Goal: Information Seeking & Learning: Learn about a topic

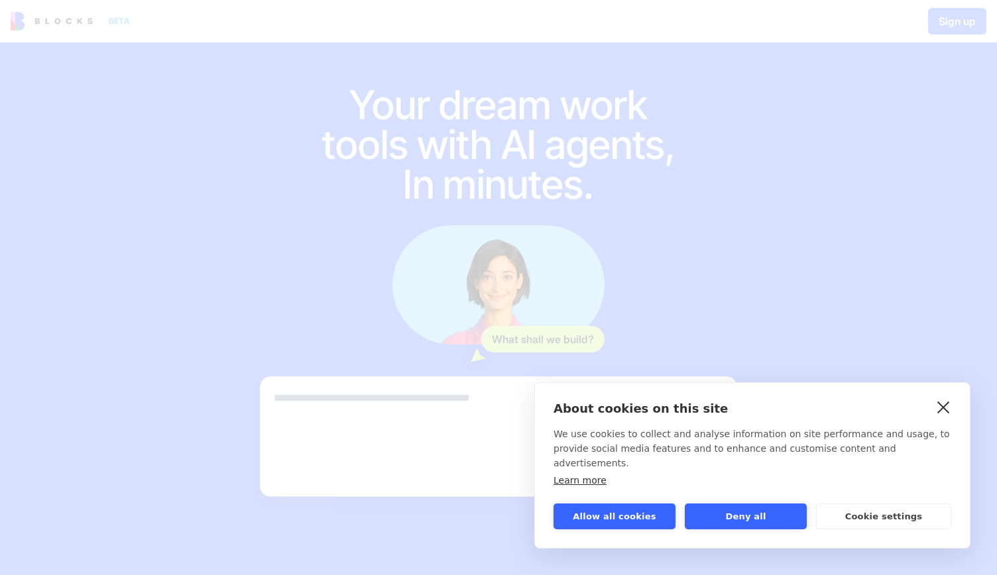
click at [945, 418] on link "close" at bounding box center [943, 406] width 21 height 21
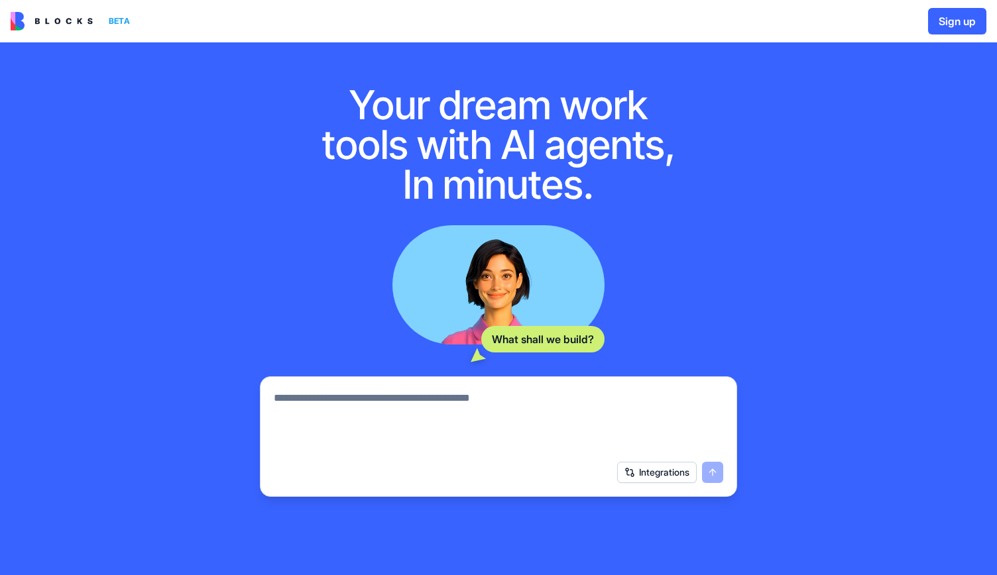
click at [650, 473] on button "Integrations" at bounding box center [657, 472] width 80 height 21
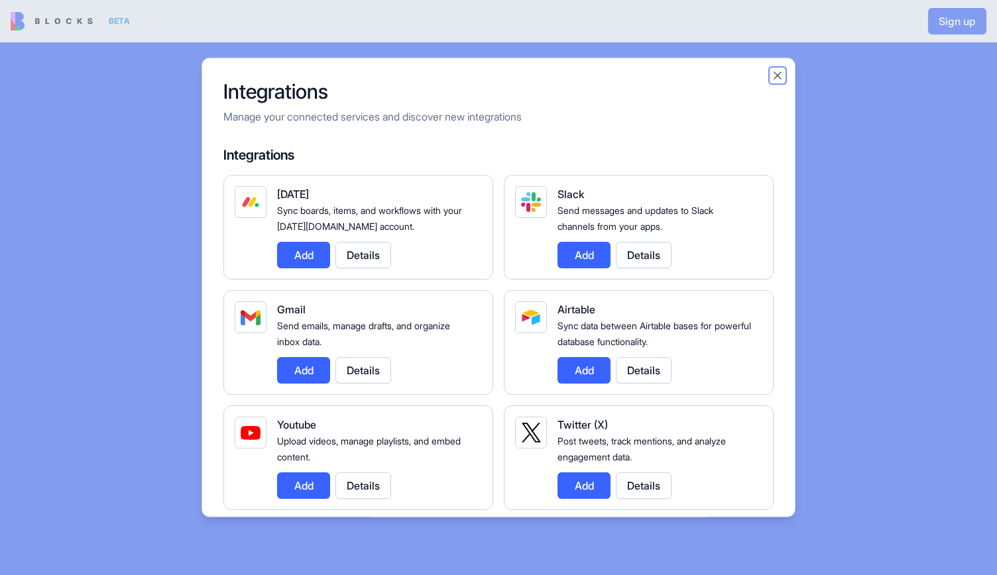
click at [775, 74] on button "Close" at bounding box center [777, 75] width 13 height 13
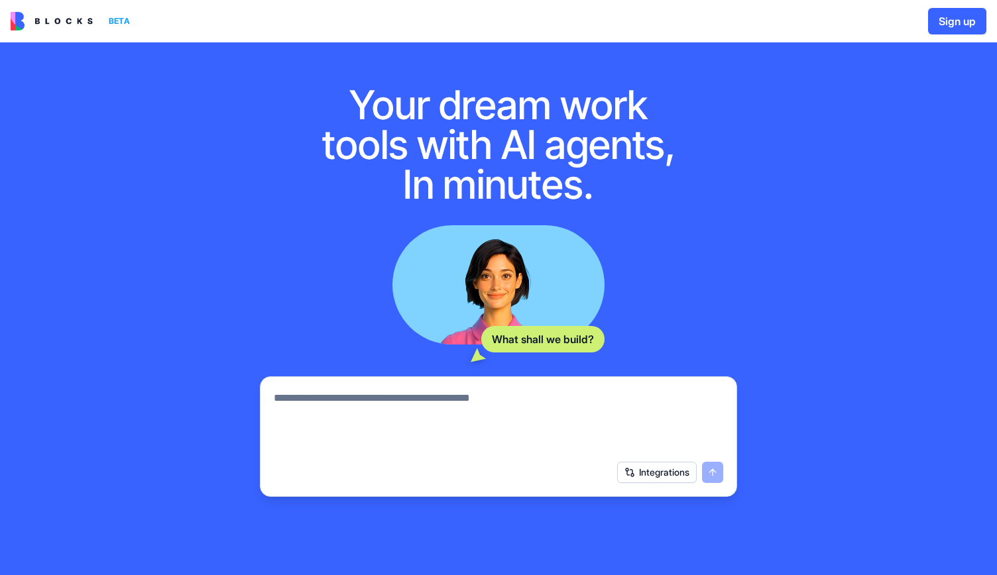
click at [58, 19] on img at bounding box center [52, 21] width 82 height 19
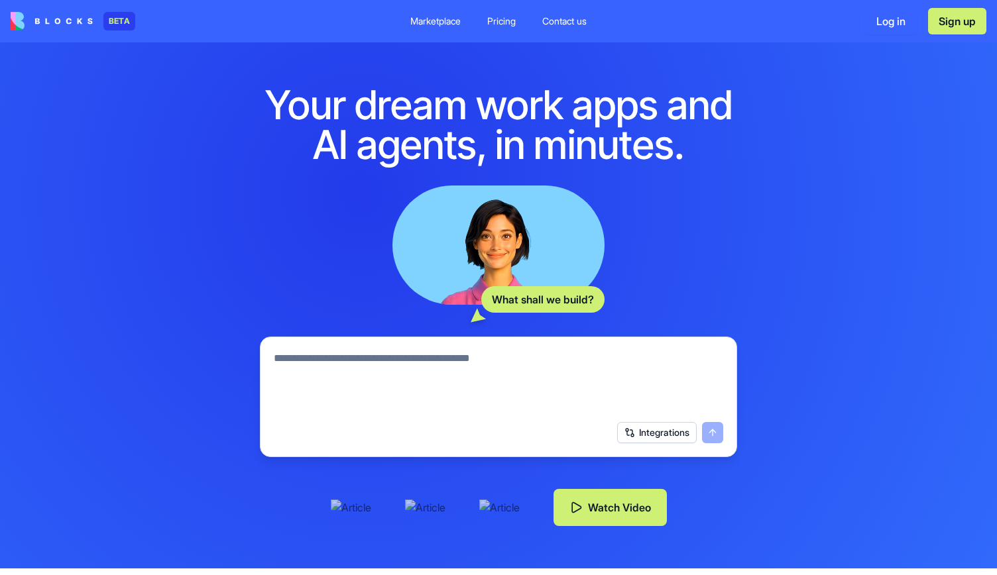
click at [509, 20] on div "Pricing" at bounding box center [501, 21] width 28 height 13
click at [594, 510] on button "Watch Video" at bounding box center [609, 507] width 113 height 37
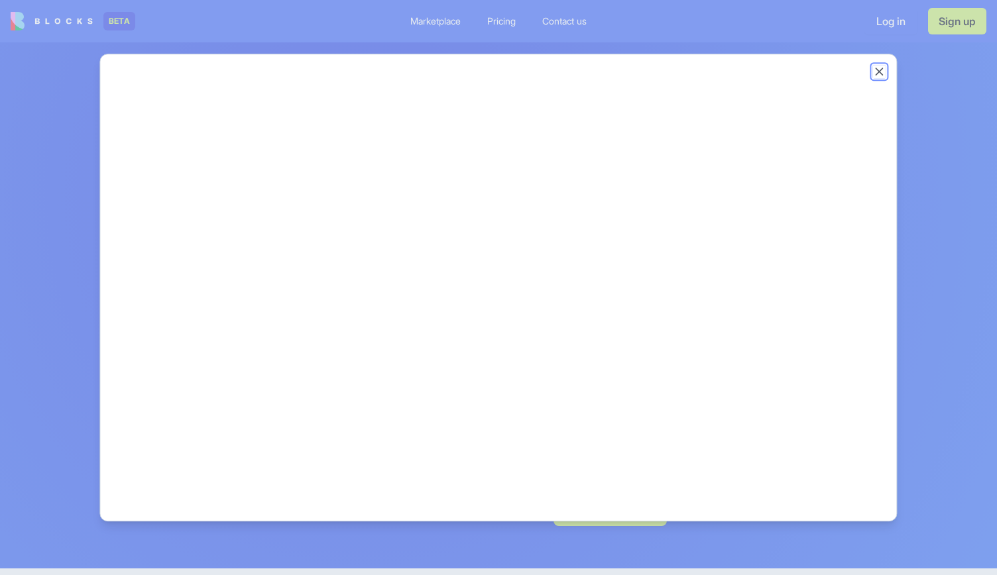
click at [879, 70] on button "Close" at bounding box center [879, 71] width 13 height 13
